Goal: Information Seeking & Learning: Learn about a topic

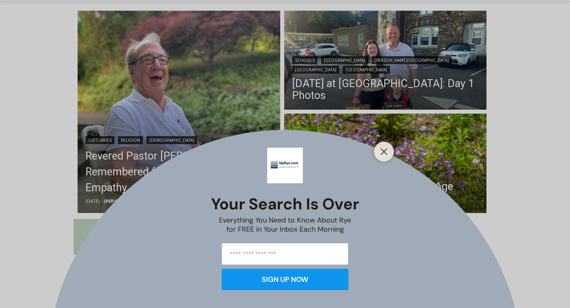
scroll to position [217, 0]
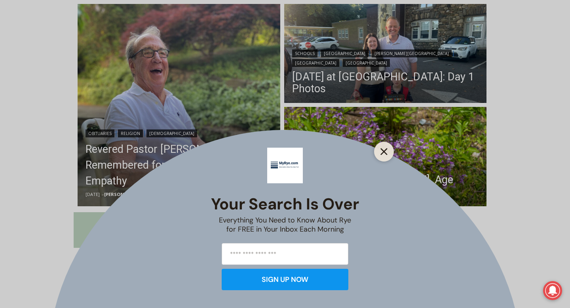
click at [384, 150] on line "Close" at bounding box center [384, 152] width 6 height 6
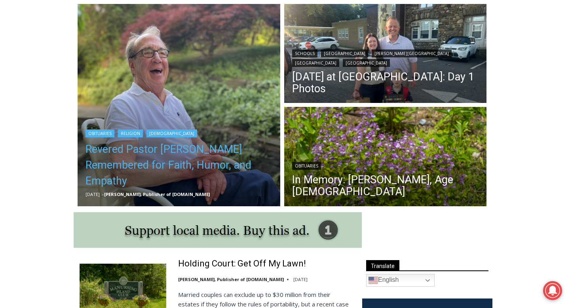
click at [133, 152] on link "Revered Pastor [PERSON_NAME] Remembered for Faith, Humor, and Empathy" at bounding box center [178, 164] width 187 height 47
